Goal: Obtain resource: Download file/media

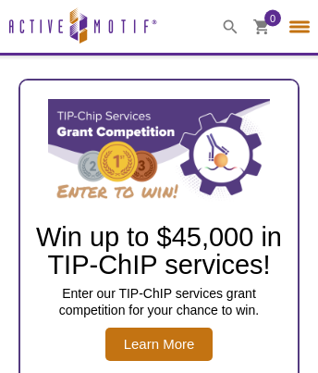
select select "[GEOGRAPHIC_DATA]"
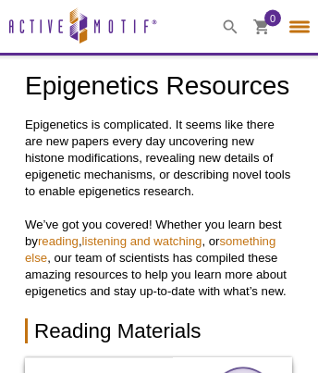
select select "[GEOGRAPHIC_DATA]"
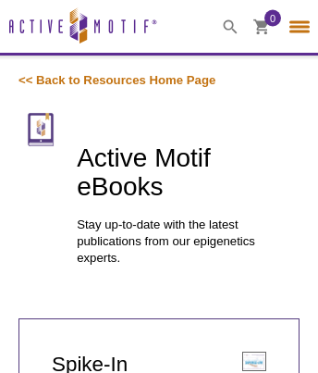
select select "[GEOGRAPHIC_DATA]"
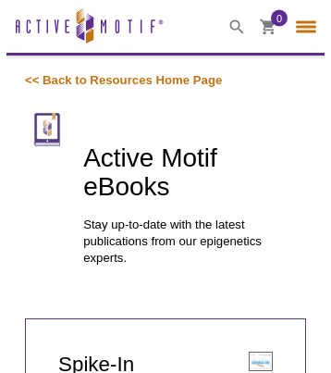
scroll to position [1440, 0]
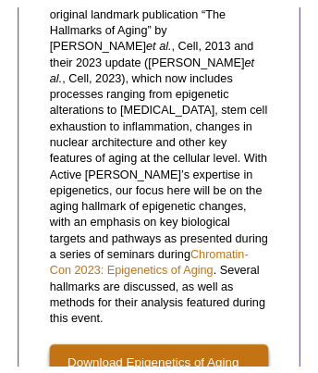
scroll to position [3130, 0]
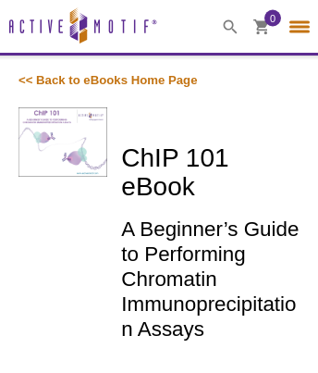
select select "[GEOGRAPHIC_DATA]"
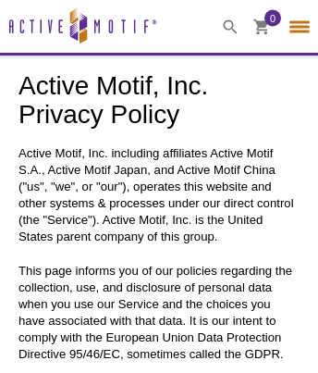
select select "[GEOGRAPHIC_DATA]"
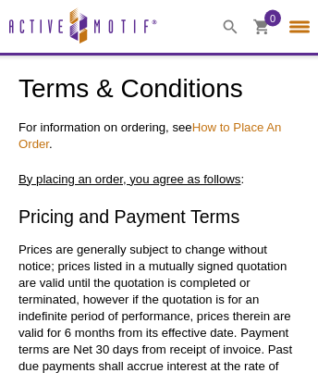
select select "[GEOGRAPHIC_DATA]"
